Goal: Information Seeking & Learning: Learn about a topic

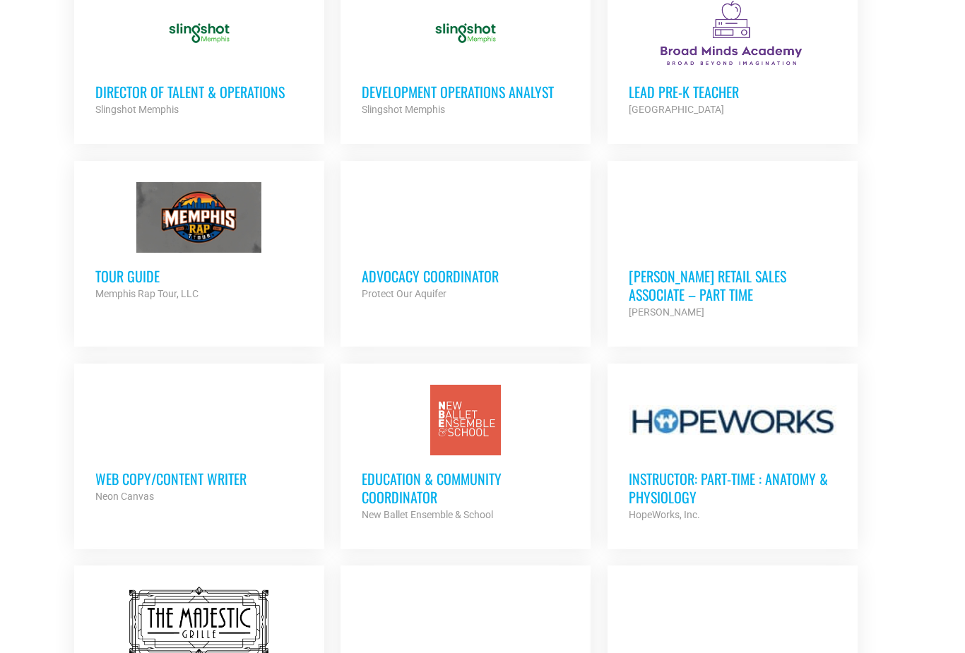
scroll to position [1104, 0]
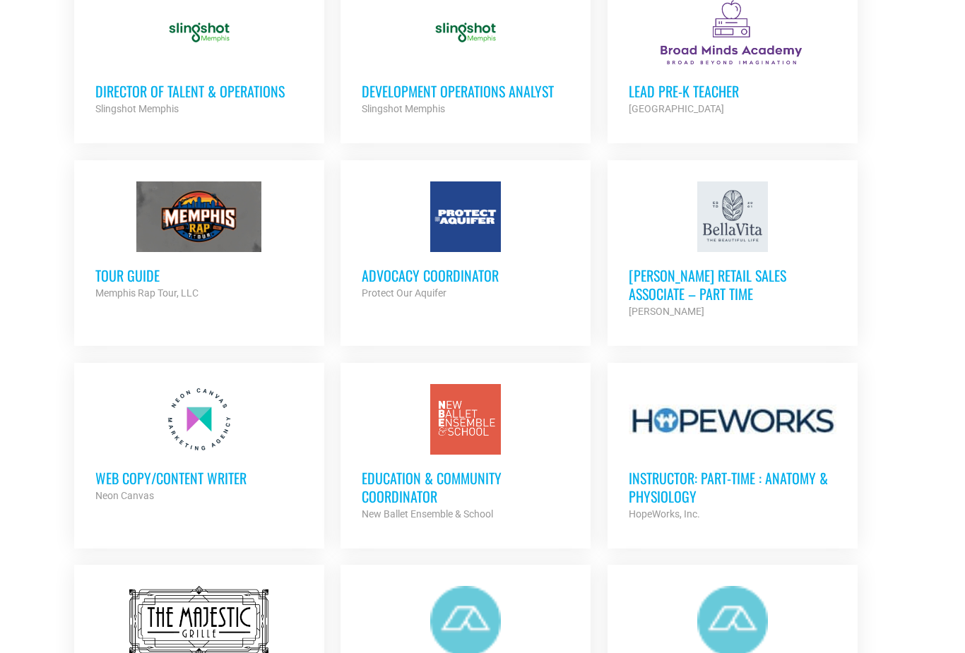
click at [210, 442] on div at bounding box center [199, 420] width 208 height 71
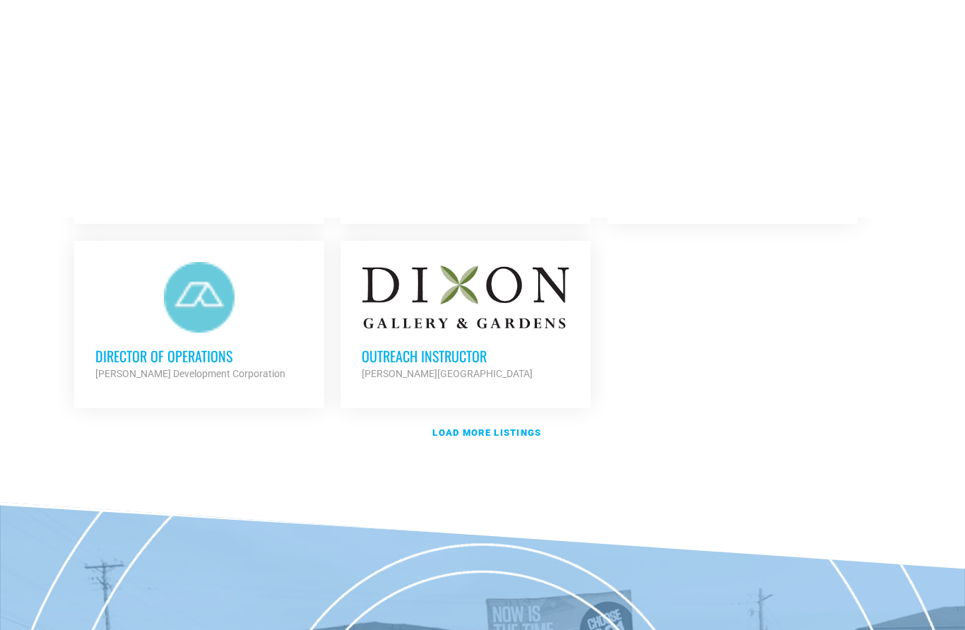
scroll to position [1502, 0]
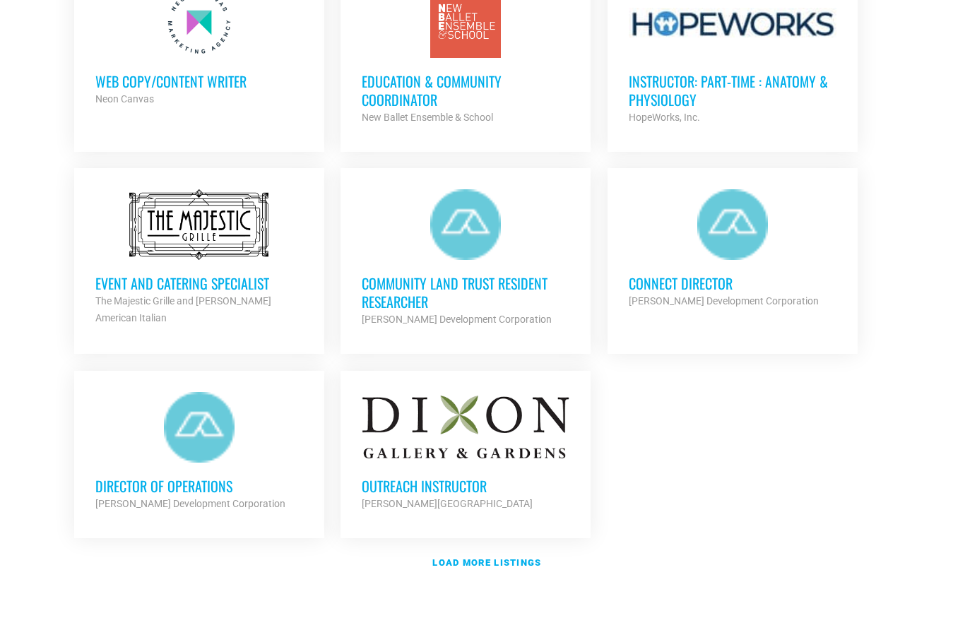
click at [528, 559] on strong "Load more listings" at bounding box center [486, 562] width 109 height 11
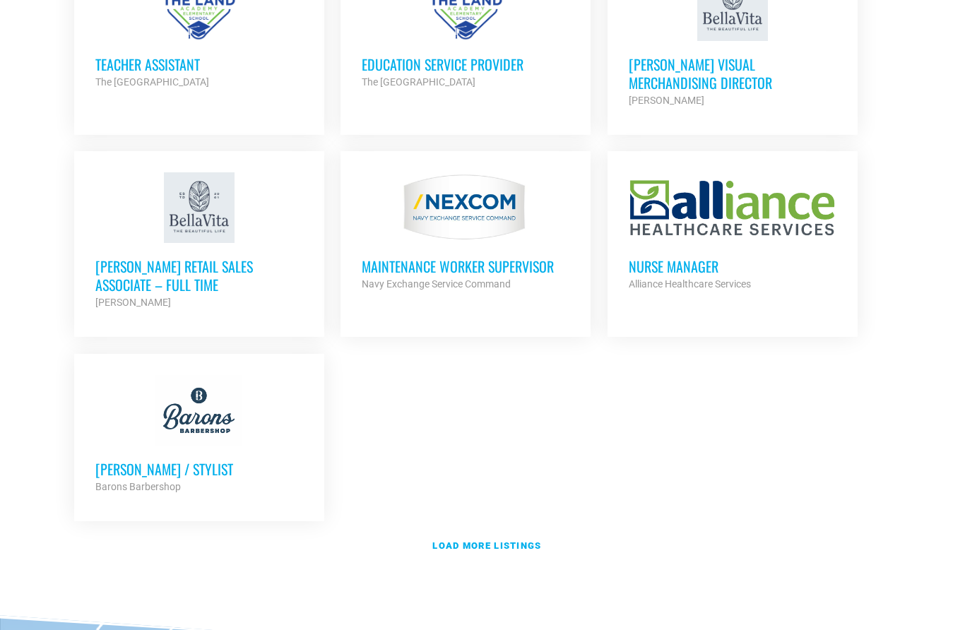
scroll to position [2952, 0]
click at [530, 540] on strong "Load more listings" at bounding box center [486, 545] width 109 height 11
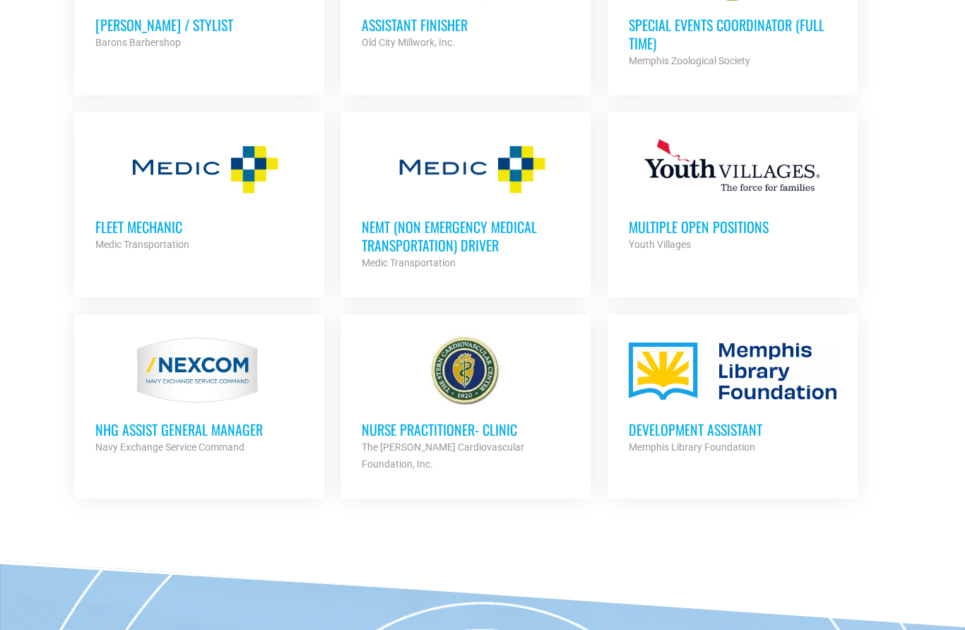
scroll to position [3396, 0]
click at [756, 221] on h3 "Multiple Open Positions" at bounding box center [733, 227] width 208 height 18
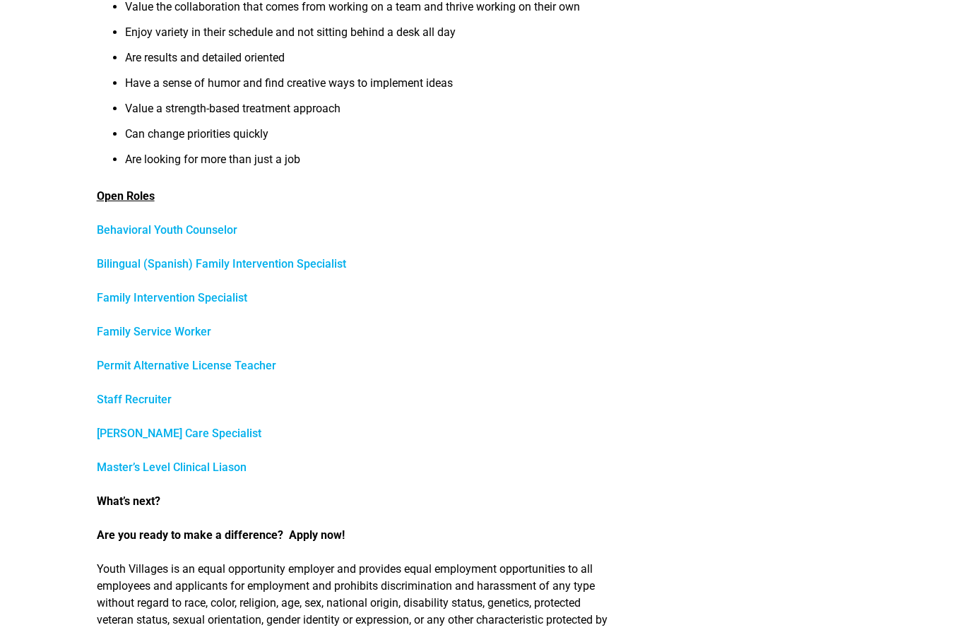
scroll to position [557, 0]
